Goal: Task Accomplishment & Management: Manage account settings

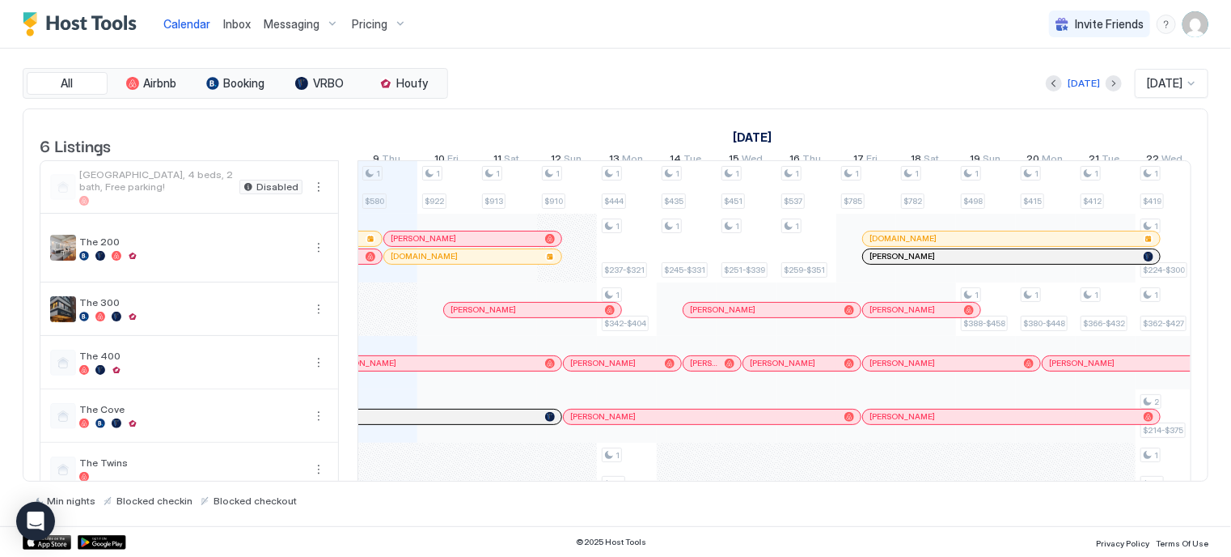
scroll to position [0, 899]
click at [1188, 33] on img "User profile" at bounding box center [1196, 24] width 26 height 26
click at [517, 316] on div at bounding box center [615, 278] width 1231 height 557
click at [544, 315] on div "[PERSON_NAME]" at bounding box center [525, 309] width 148 height 11
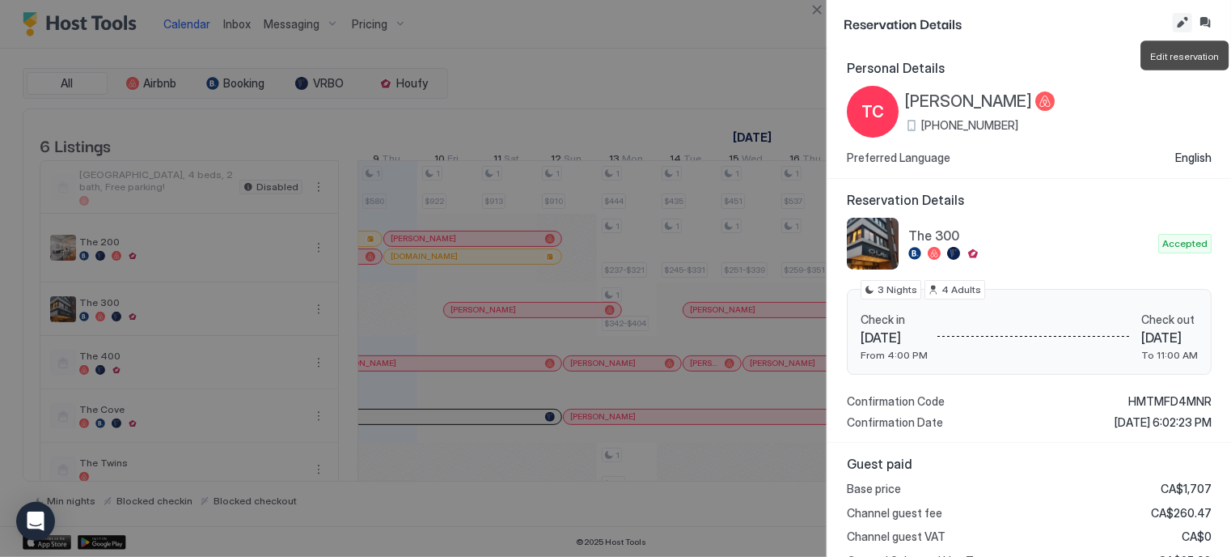
click at [1179, 23] on button "Edit reservation" at bounding box center [1182, 22] width 19 height 19
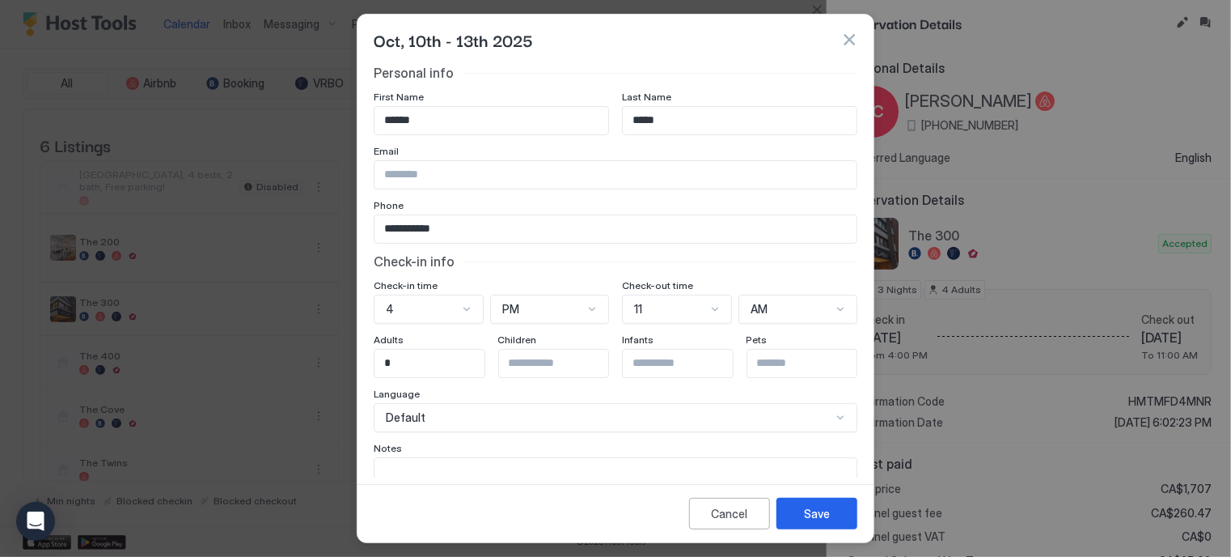
scroll to position [96, 0]
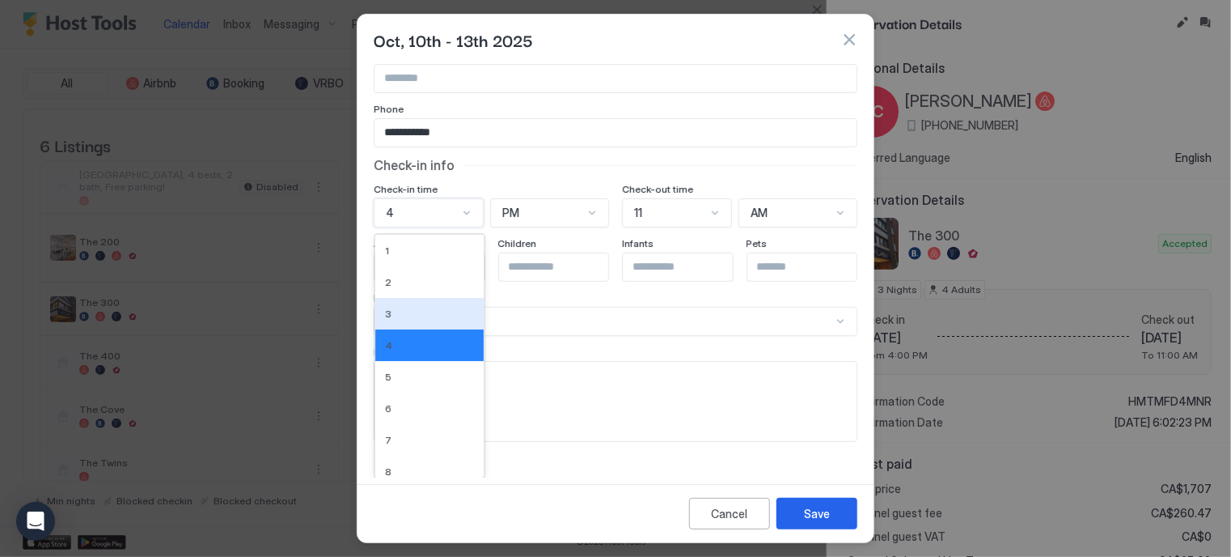
click at [438, 227] on div "12 results available. Use Up and Down to choose options, press Enter to select …" at bounding box center [429, 212] width 110 height 29
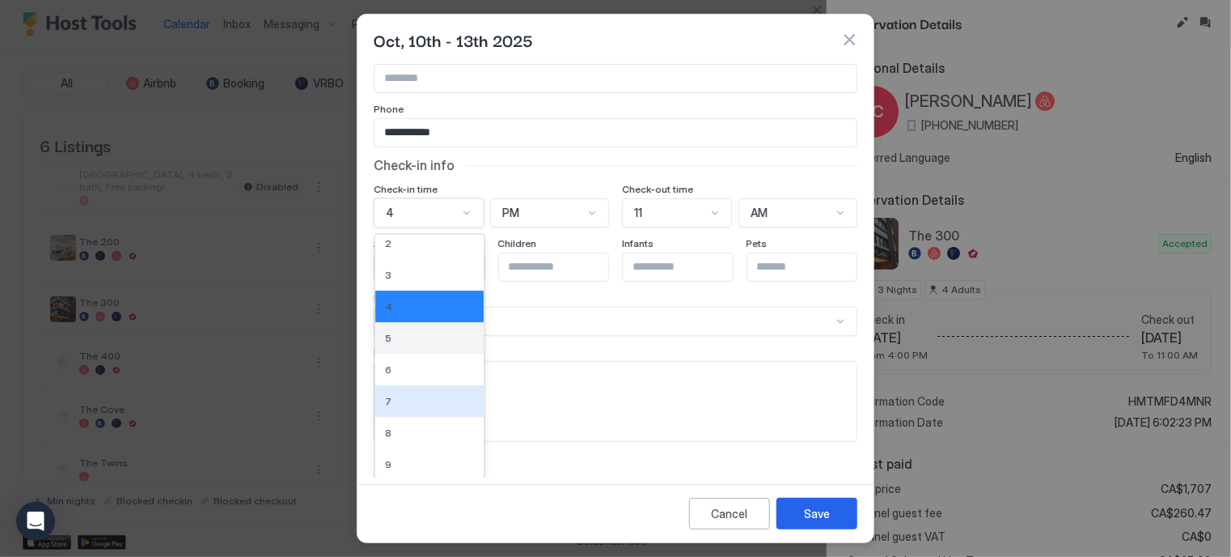
scroll to position [39, 0]
click at [408, 420] on div "8" at bounding box center [429, 433] width 108 height 32
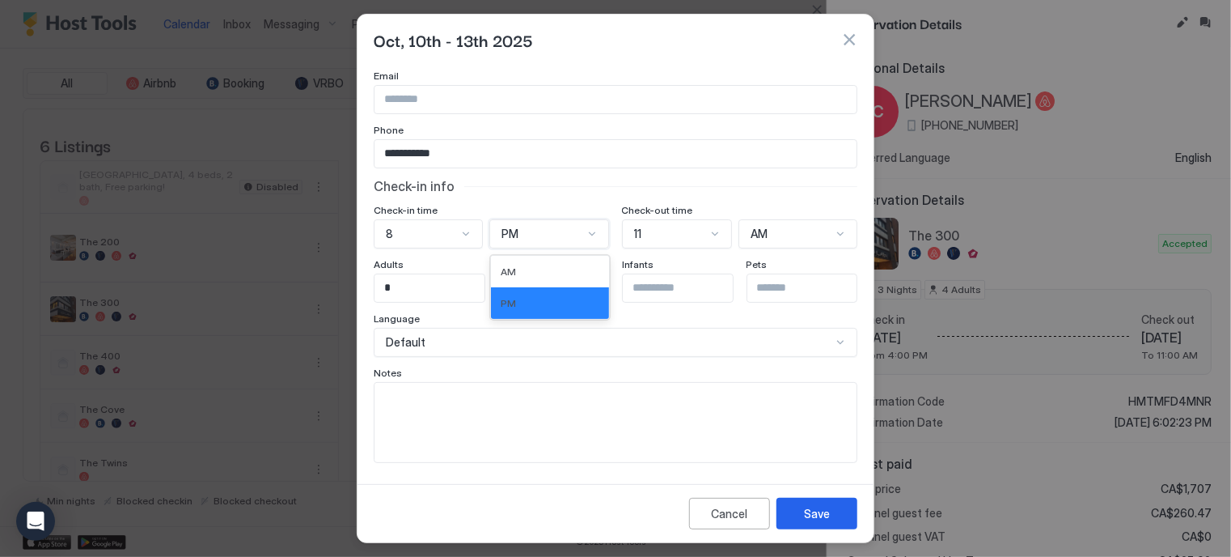
click at [543, 242] on div "PM" at bounding box center [548, 233] width 119 height 29
click at [528, 268] on div "AM" at bounding box center [550, 271] width 98 height 12
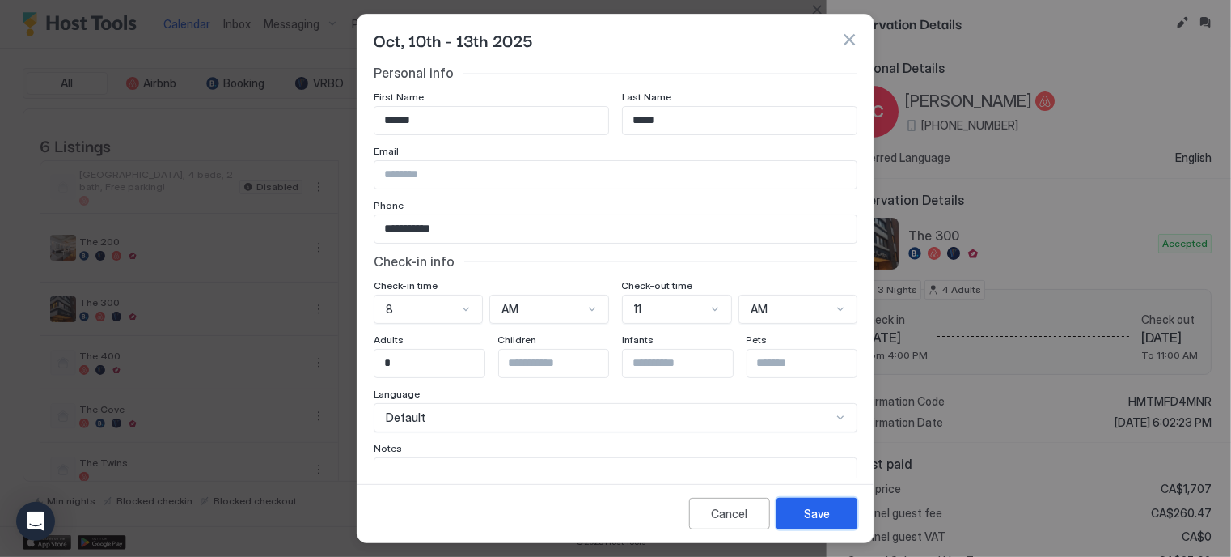
click at [802, 519] on button "Save" at bounding box center [817, 513] width 81 height 32
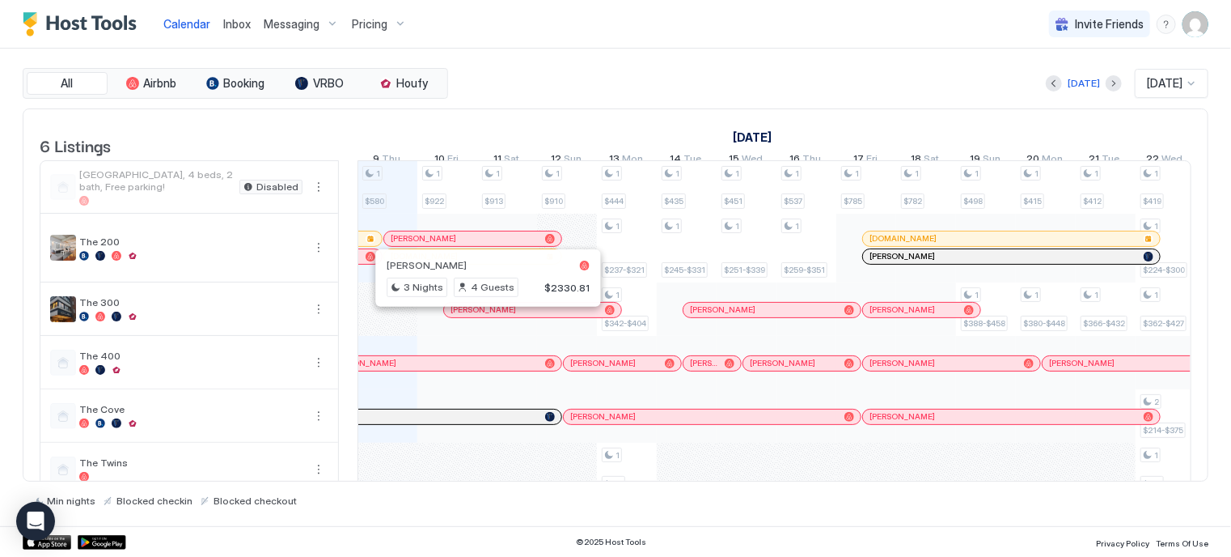
click at [481, 315] on div "[PERSON_NAME]" at bounding box center [533, 309] width 164 height 11
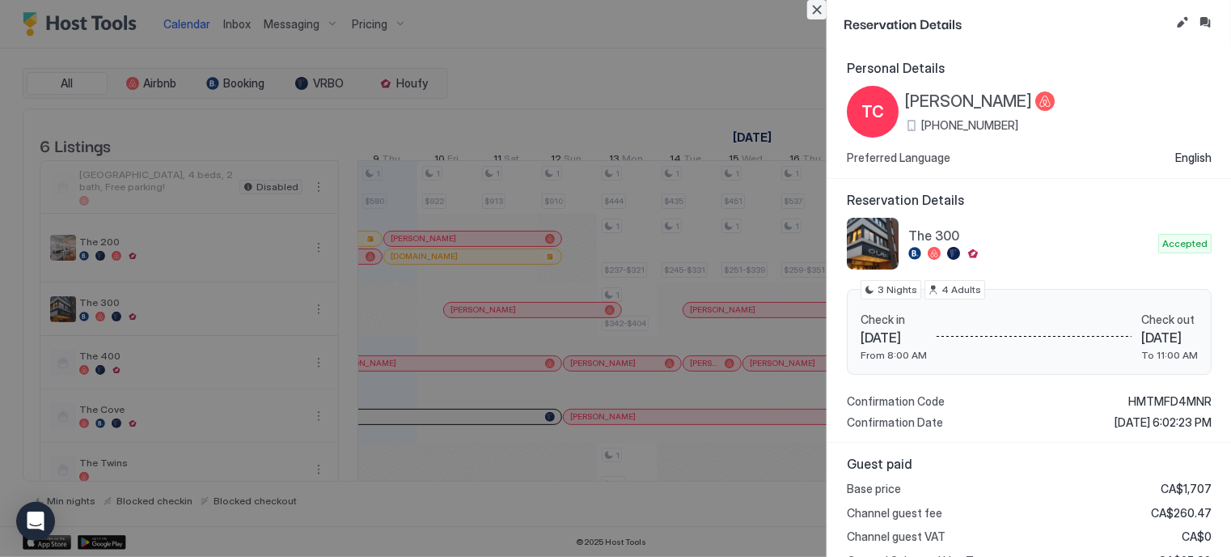
click at [814, 14] on button "Close" at bounding box center [816, 9] width 19 height 19
